Goal: Information Seeking & Learning: Check status

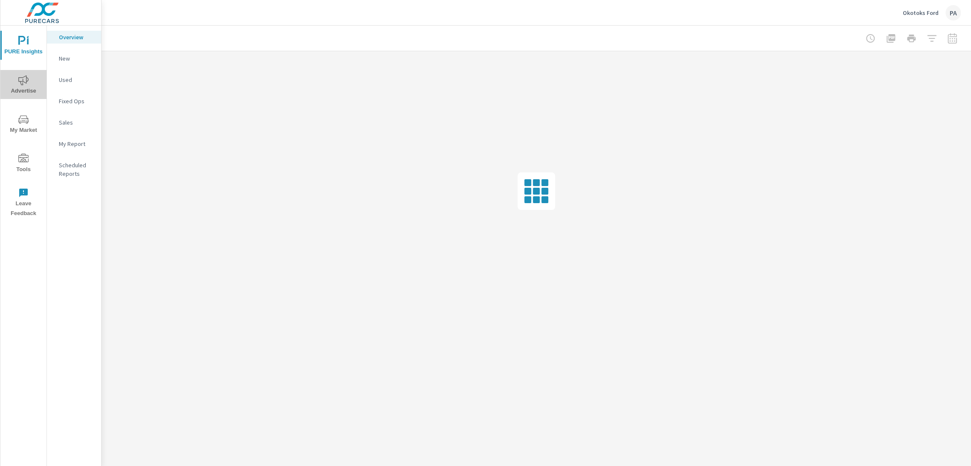
click at [20, 85] on icon "nav menu" at bounding box center [23, 80] width 10 height 10
click at [70, 145] on p "Video" at bounding box center [76, 144] width 35 height 9
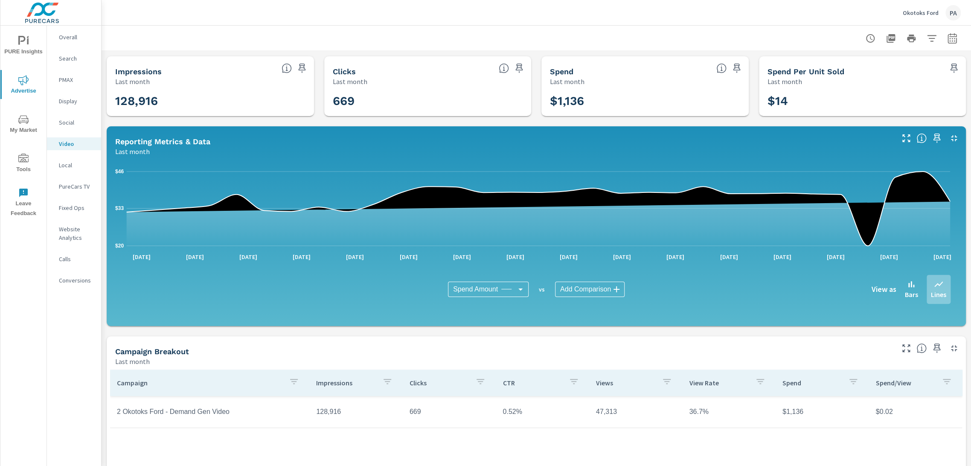
click at [216, 414] on td "2 Okotoks Ford - Demand Gen Video" at bounding box center [209, 411] width 199 height 21
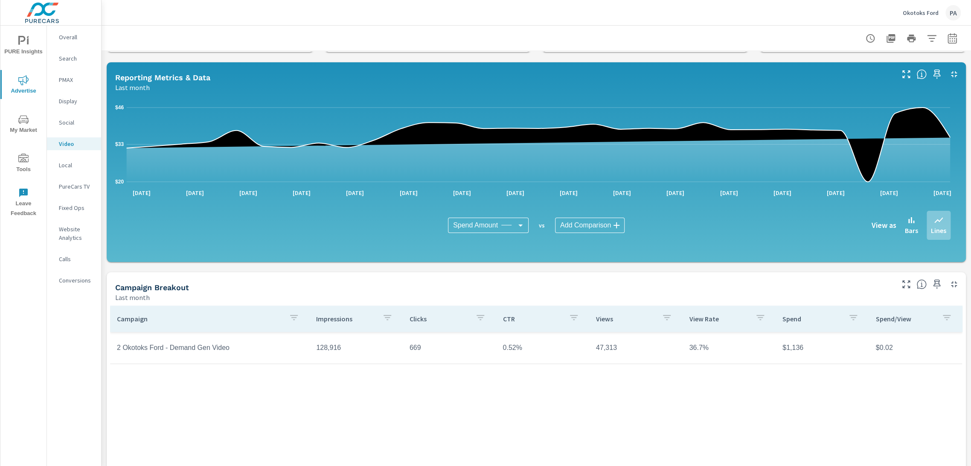
scroll to position [50, 0]
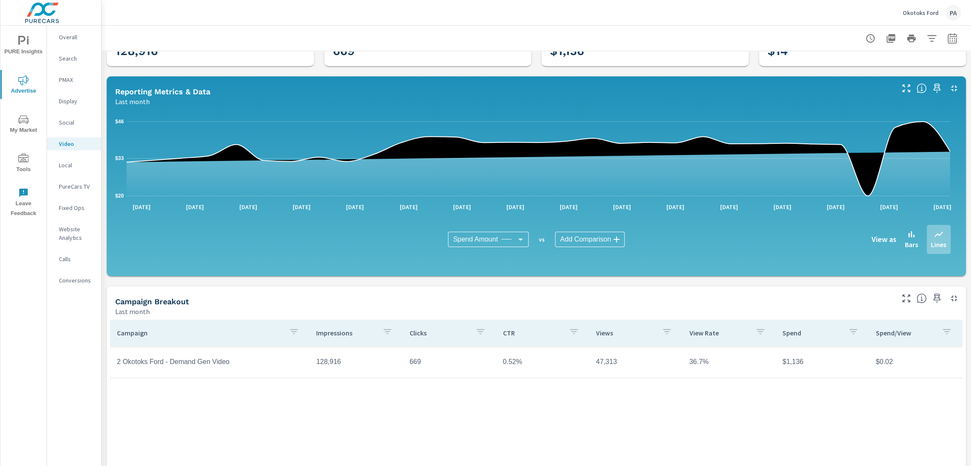
click at [951, 14] on div "PA" at bounding box center [953, 12] width 15 height 15
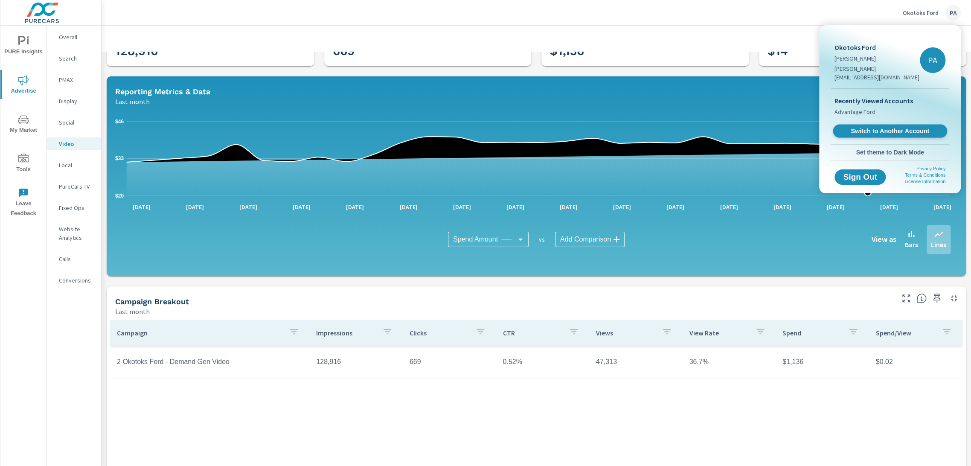
click at [884, 127] on span "Switch to Another Account" at bounding box center [890, 131] width 105 height 8
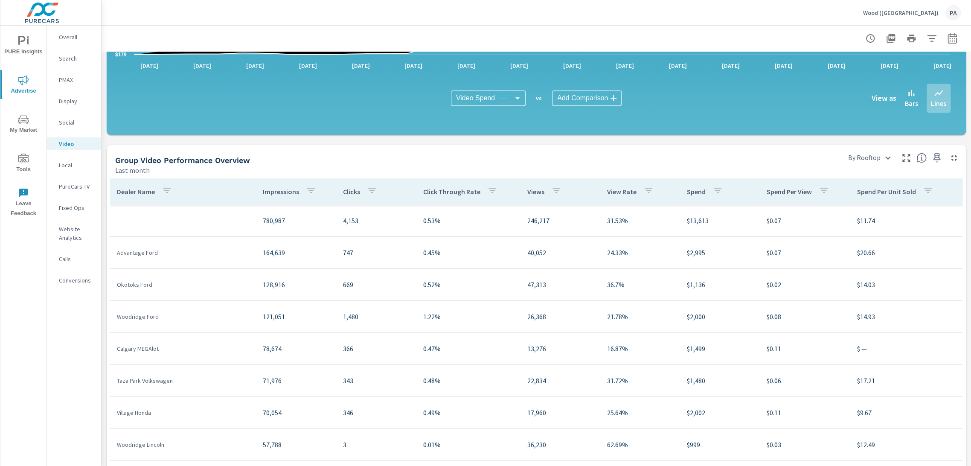
scroll to position [284, 0]
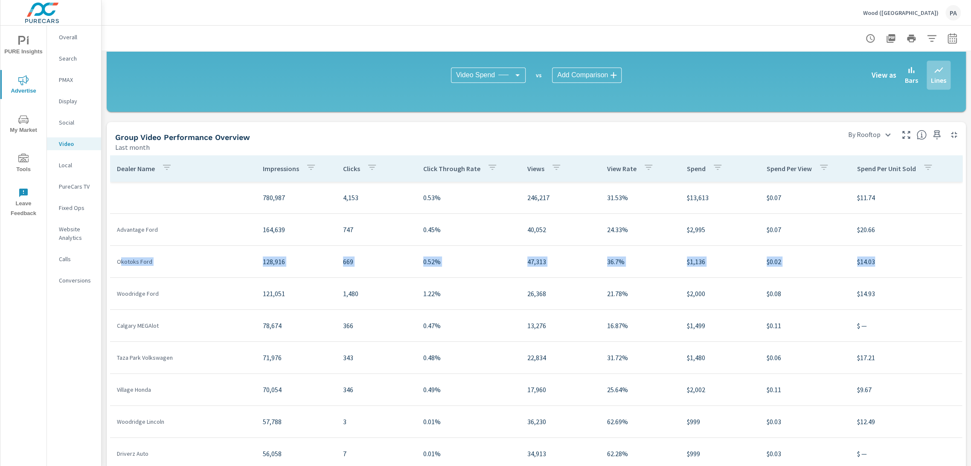
drag, startPoint x: 863, startPoint y: 265, endPoint x: 121, endPoint y: 265, distance: 742.2
click at [121, 265] on tr "Okotoks Ford 128,916 669 0.52% 47,313 36.7% $1,136 $0.02 $14.03" at bounding box center [536, 262] width 852 height 32
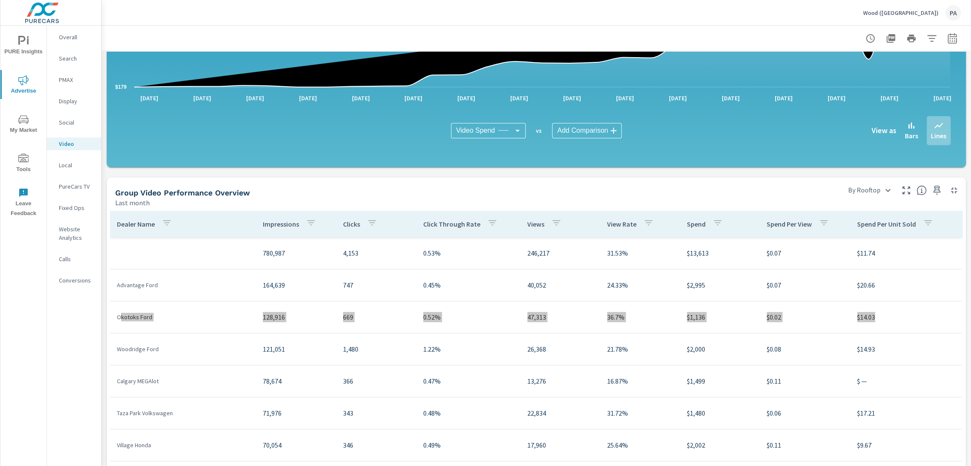
scroll to position [118, 0]
